Goal: Navigation & Orientation: Go to known website

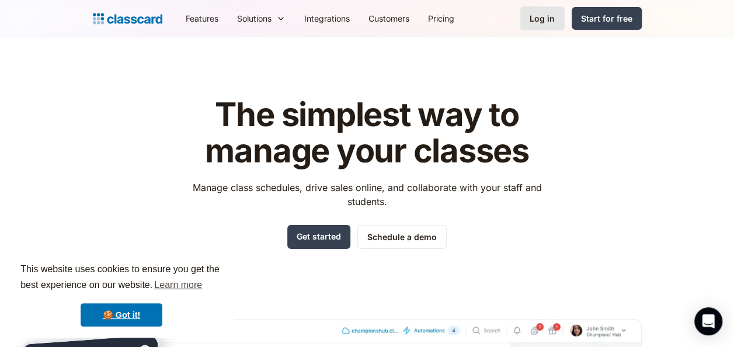
click at [556, 20] on link "Log in" at bounding box center [541, 18] width 45 height 24
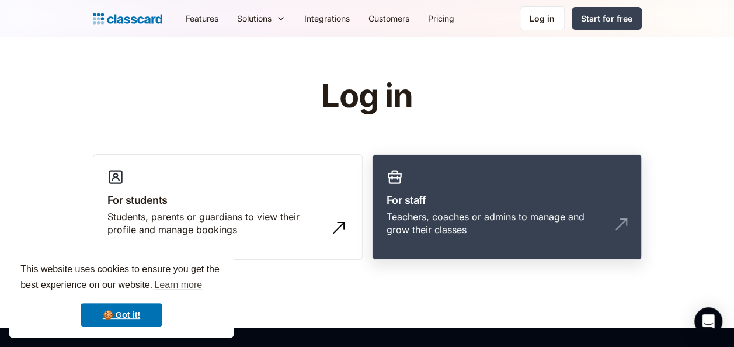
click at [448, 174] on link "For staff Teachers, coaches or admins to manage and grow their classes" at bounding box center [507, 207] width 270 height 106
